Goal: Ask a question: Seek information or help from site administrators or community

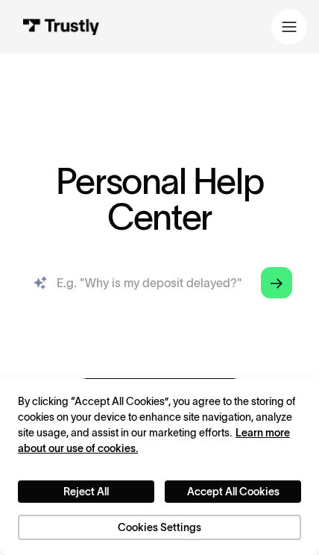
click at [163, 289] on input "search" at bounding box center [160, 283] width 290 height 48
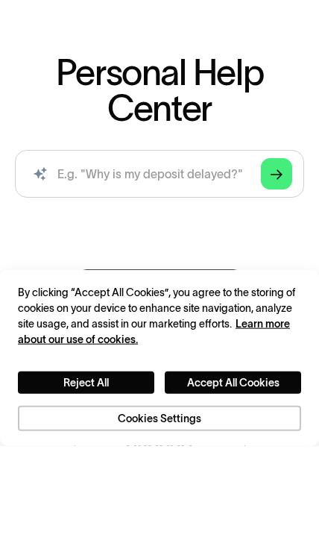
click at [290, 267] on link "Arrow Right" at bounding box center [276, 282] width 31 height 31
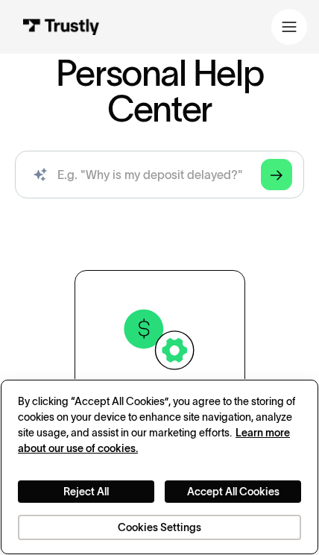
click at [271, 500] on button "Accept All Cookies" at bounding box center [233, 492] width 137 height 22
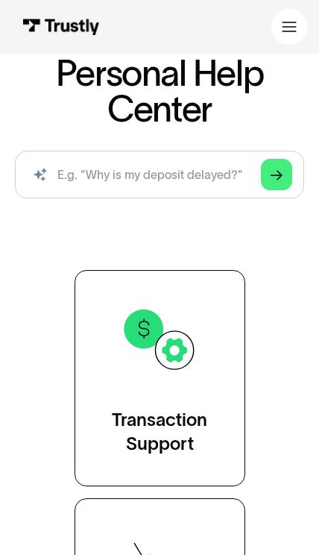
scroll to position [109, 0]
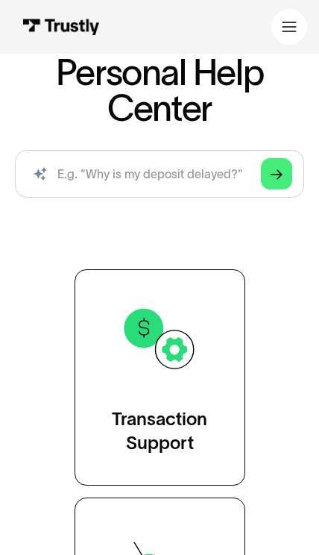
click at [284, 172] on link "Arrow Right" at bounding box center [276, 173] width 31 height 31
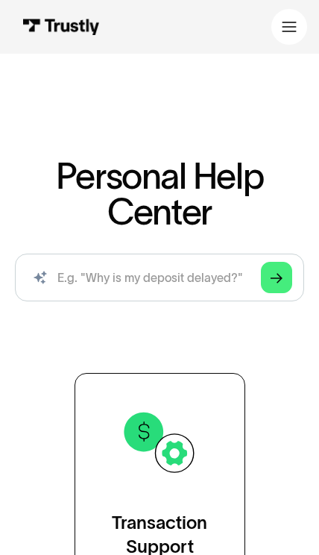
scroll to position [0, 0]
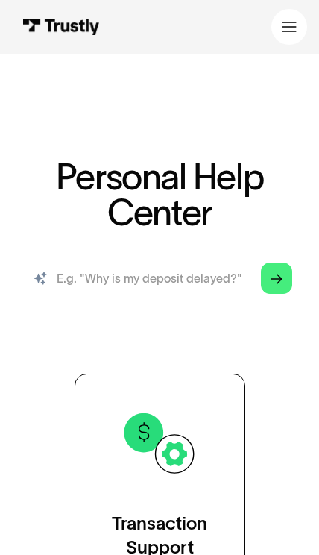
click at [194, 278] on input "search" at bounding box center [160, 278] width 290 height 48
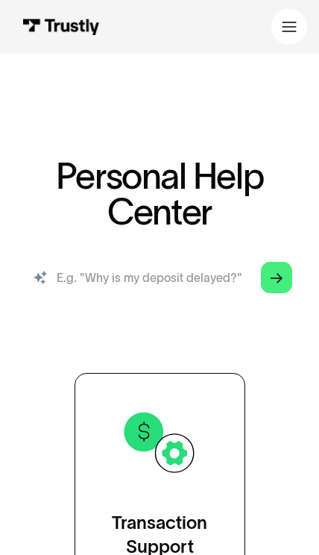
scroll to position [4, 0]
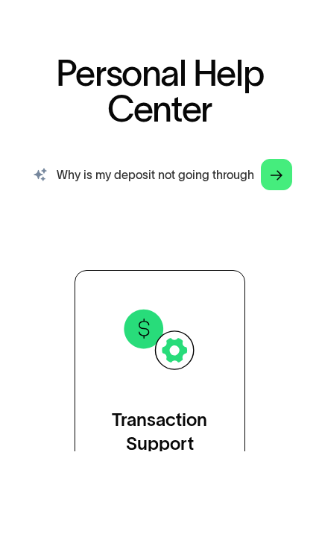
type input "Why is my deposit not going through"
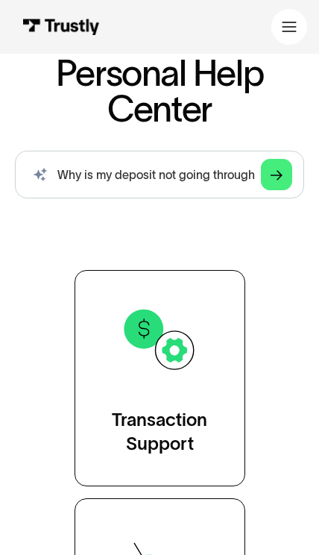
click at [289, 168] on link "Arrow Right" at bounding box center [276, 174] width 31 height 31
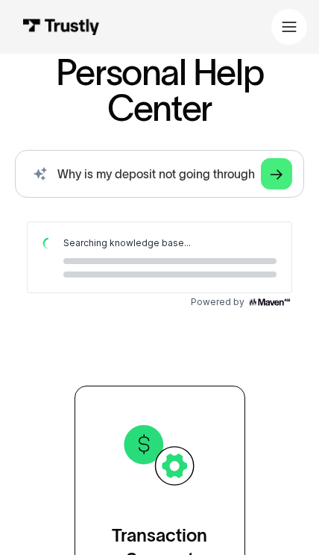
scroll to position [0, 0]
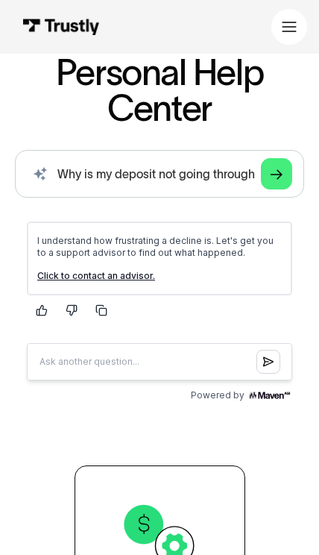
click at [119, 275] on link "Click to contact an advisor." at bounding box center [96, 275] width 118 height 11
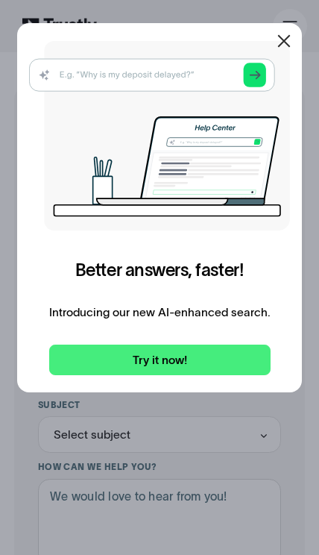
click at [287, 28] on div at bounding box center [284, 41] width 36 height 36
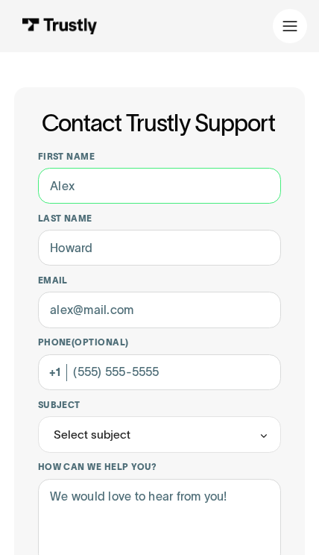
click at [183, 197] on input "First name" at bounding box center [160, 186] width 244 height 36
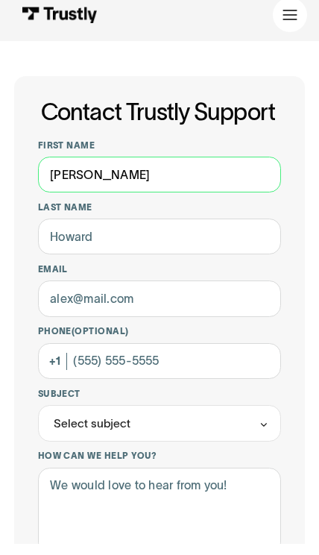
type input "[PERSON_NAME]"
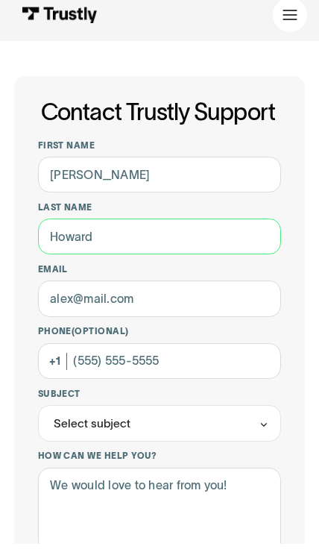
click at [172, 235] on input "Last name" at bounding box center [160, 248] width 244 height 36
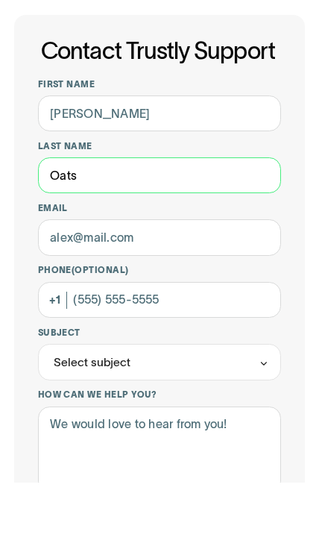
type input "Oats"
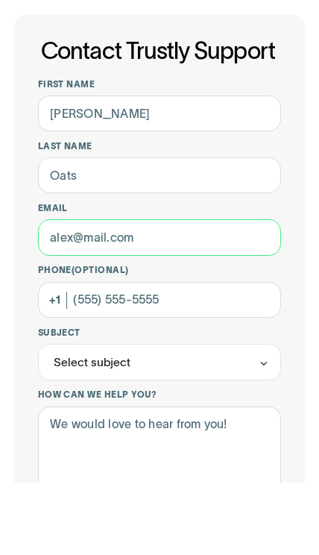
click at [180, 292] on input "Email" at bounding box center [160, 310] width 244 height 36
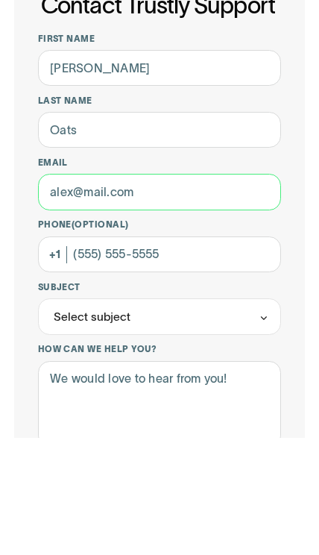
type input "j"
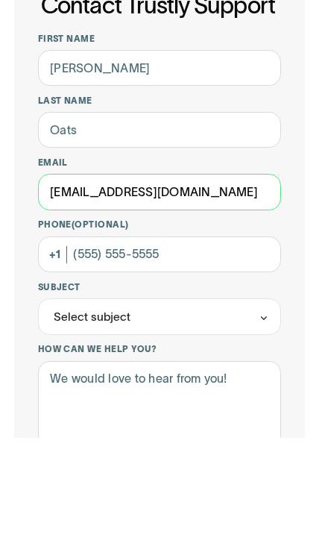
type input "[EMAIL_ADDRESS][DOMAIN_NAME]"
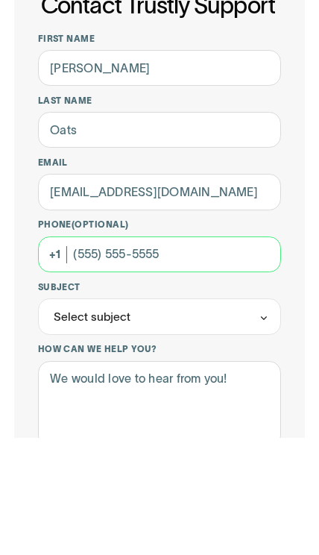
click at [221, 354] on input "Phone (Optional)" at bounding box center [160, 372] width 244 height 36
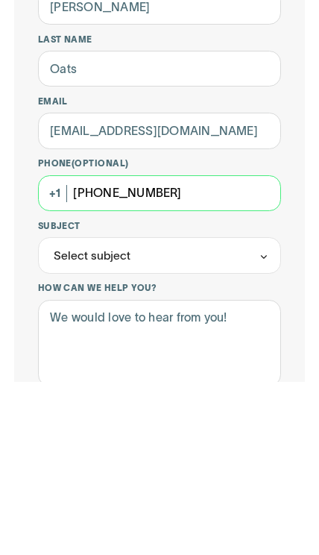
type input "[PHONE_NUMBER]"
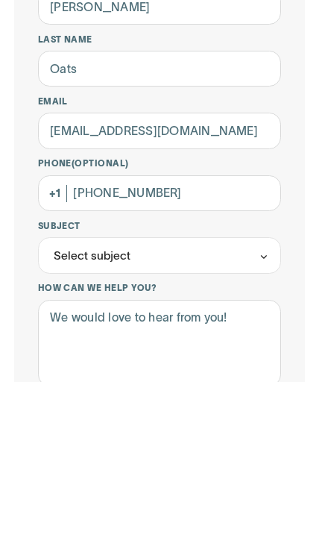
click at [270, 410] on div "Select subject" at bounding box center [160, 428] width 244 height 37
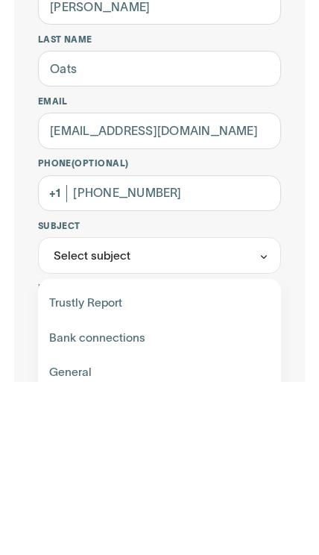
scroll to position [179, 0]
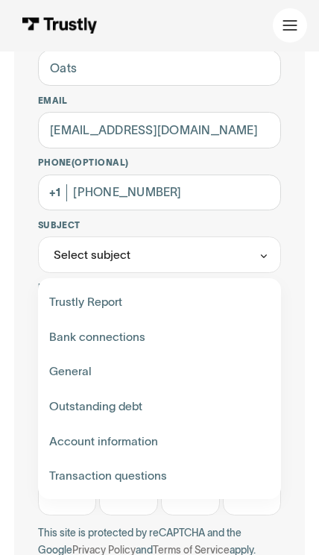
click at [204, 293] on div "Contact Trustly Support" at bounding box center [159, 302] width 232 height 35
type input "**********"
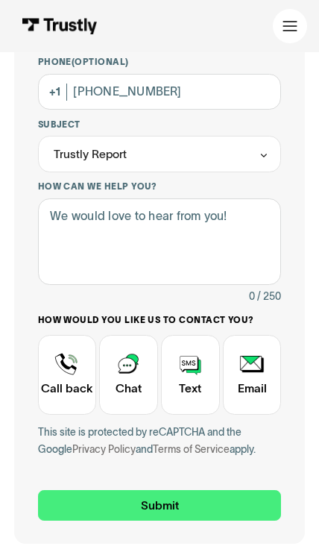
scroll to position [284, 0]
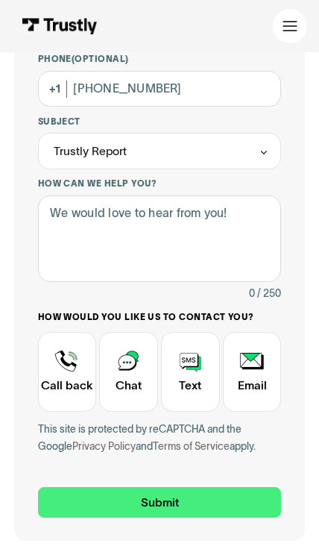
click at [188, 375] on div "Contact Trustly Support" at bounding box center [190, 372] width 59 height 80
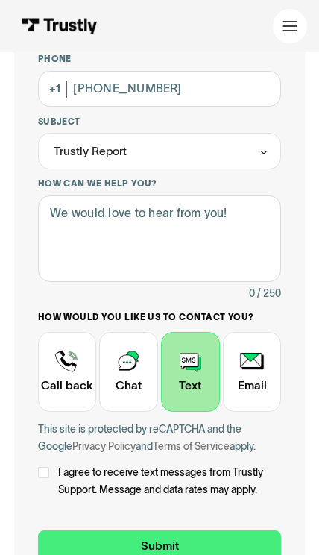
click at [193, 541] on input "Submit" at bounding box center [160, 546] width 244 height 31
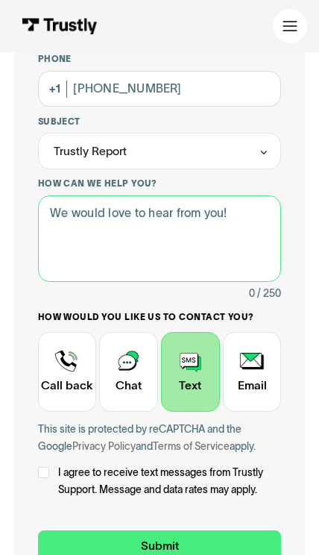
click at [178, 229] on textarea "How can we help you?" at bounding box center [160, 238] width 244 height 87
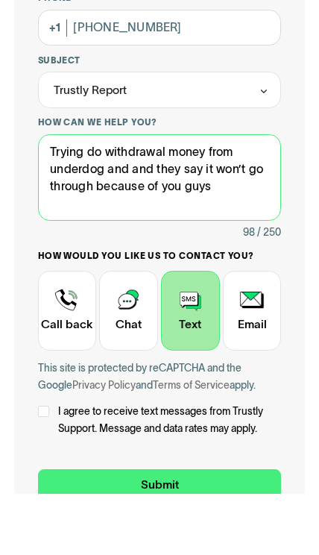
type textarea "Trying do withdrawal money from underdog and and they say it won’t go through b…"
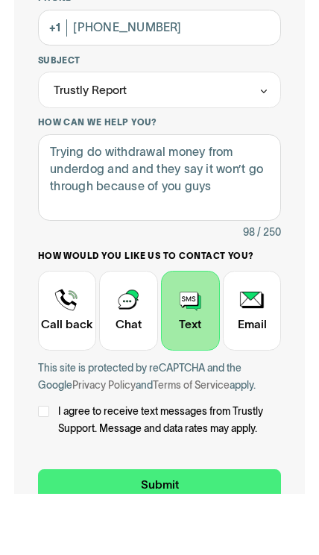
scroll to position [345, 0]
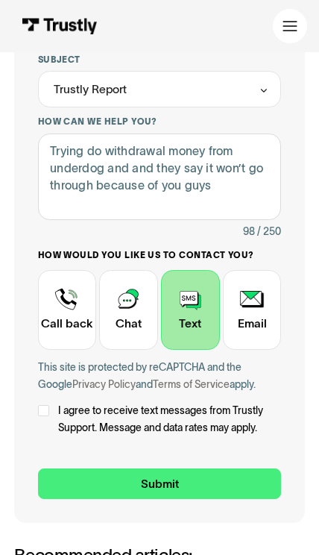
click at [228, 475] on input "Submit" at bounding box center [160, 484] width 244 height 31
click at [45, 405] on div "Contact Trustly Support" at bounding box center [44, 411] width 12 height 12
click at [213, 474] on input "Submit" at bounding box center [160, 484] width 244 height 31
type input "[PHONE_NUMBER]"
